Goal: Navigation & Orientation: Find specific page/section

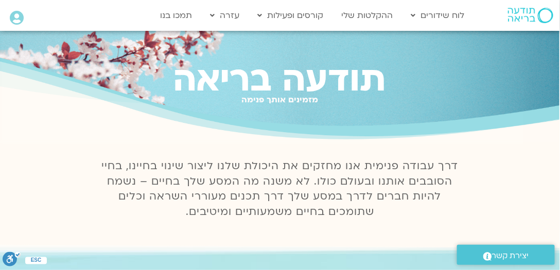
click at [14, 19] on icon at bounding box center [17, 18] width 14 height 14
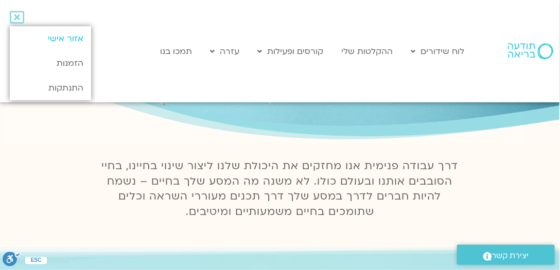
click at [68, 38] on link "אזור אישי" at bounding box center [50, 38] width 81 height 25
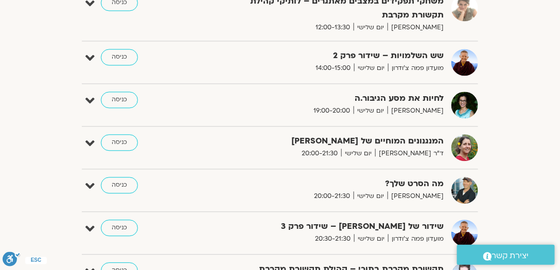
scroll to position [515, 0]
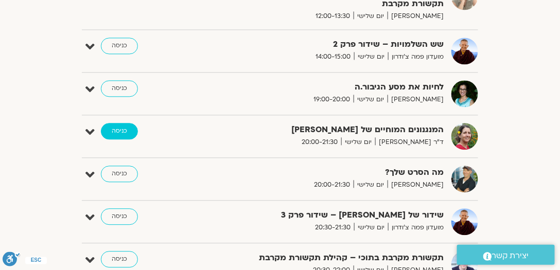
click at [125, 126] on link "כניסה" at bounding box center [119, 131] width 37 height 16
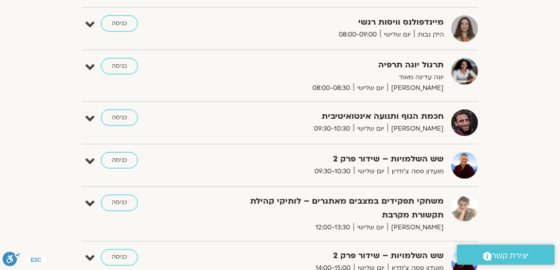
scroll to position [316, 0]
